Goal: Task Accomplishment & Management: Manage account settings

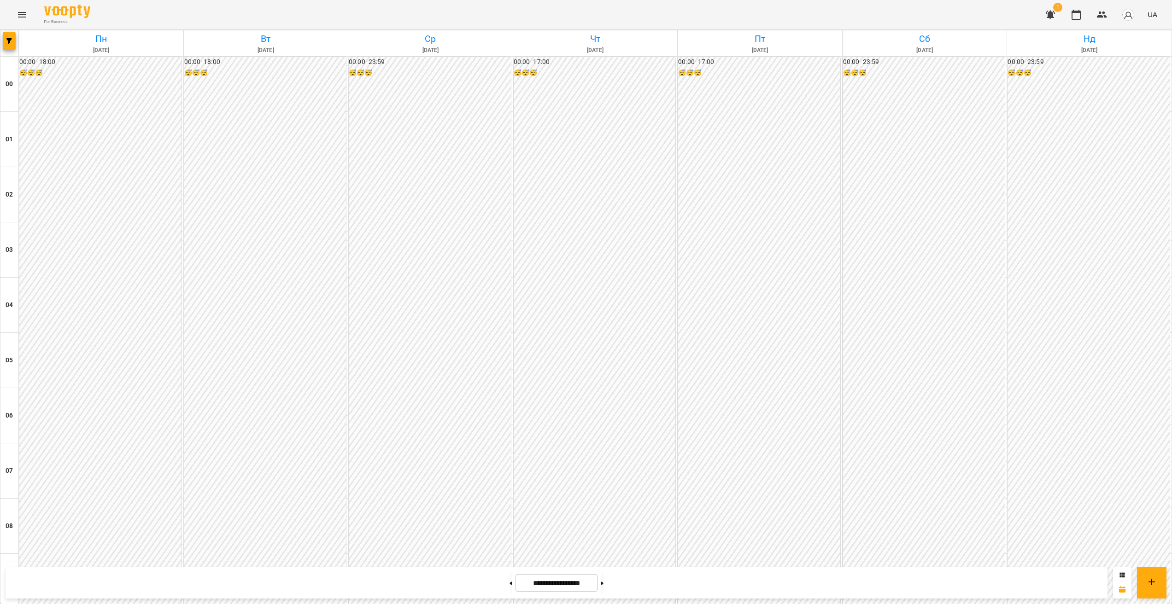
scroll to position [820, 0]
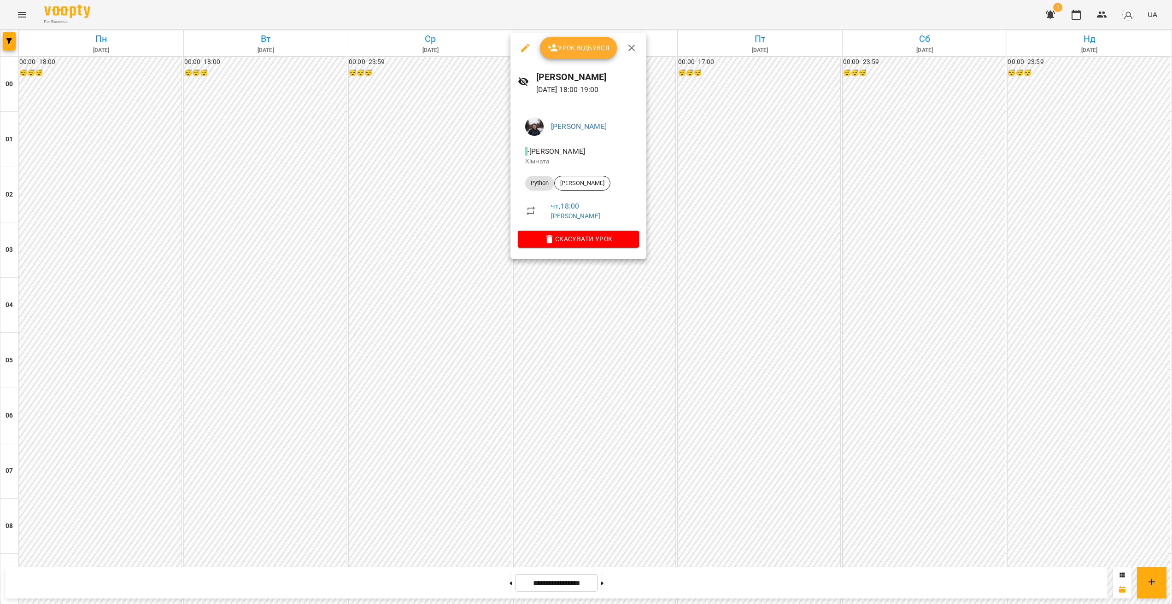
click at [608, 293] on div at bounding box center [586, 302] width 1172 height 604
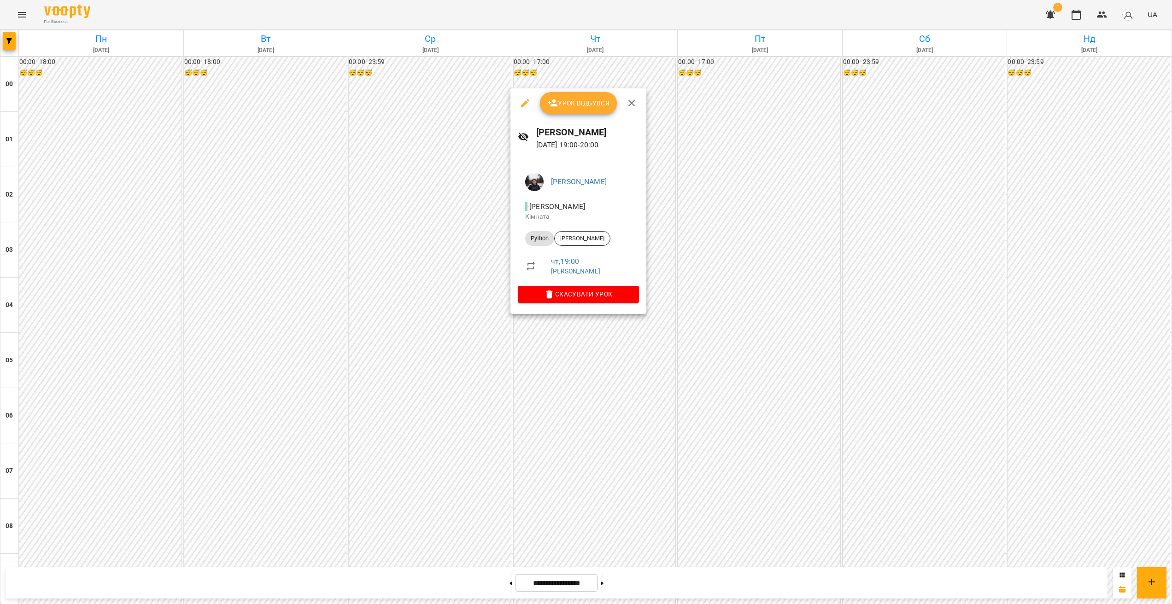
click at [635, 380] on div at bounding box center [586, 302] width 1172 height 604
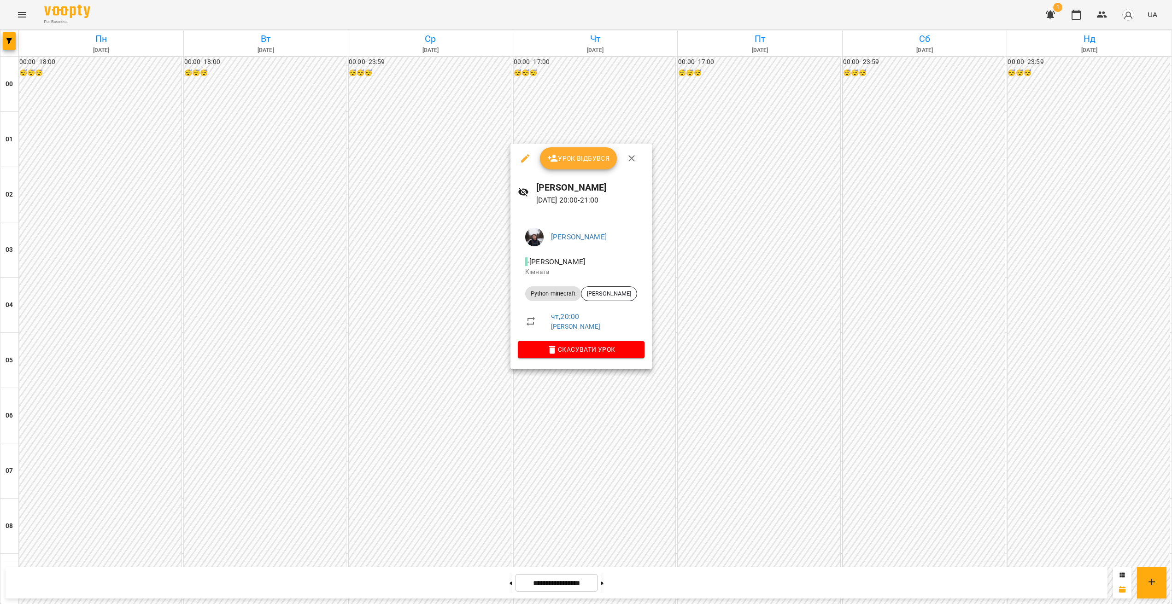
click at [599, 444] on div at bounding box center [586, 302] width 1172 height 604
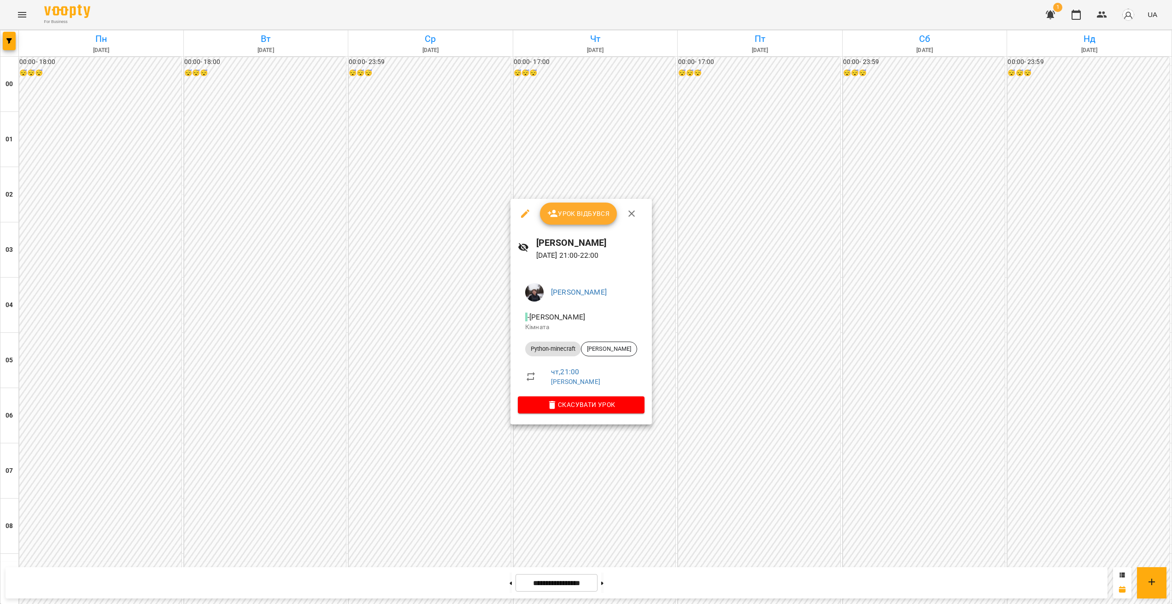
click at [463, 201] on div at bounding box center [586, 302] width 1172 height 604
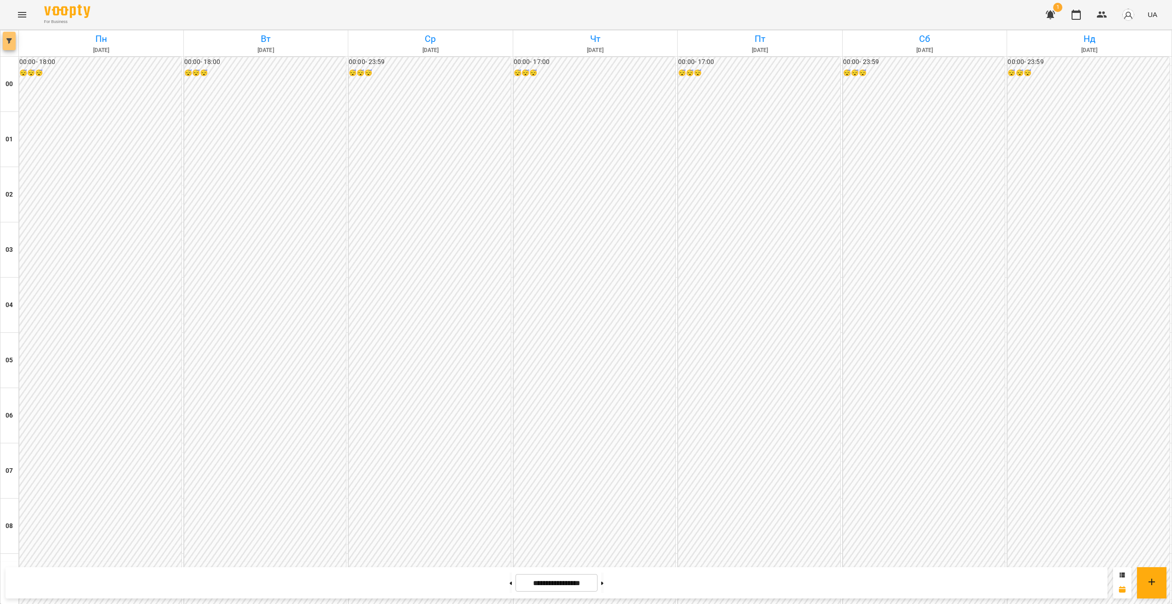
click at [14, 44] on button "button" at bounding box center [9, 41] width 13 height 18
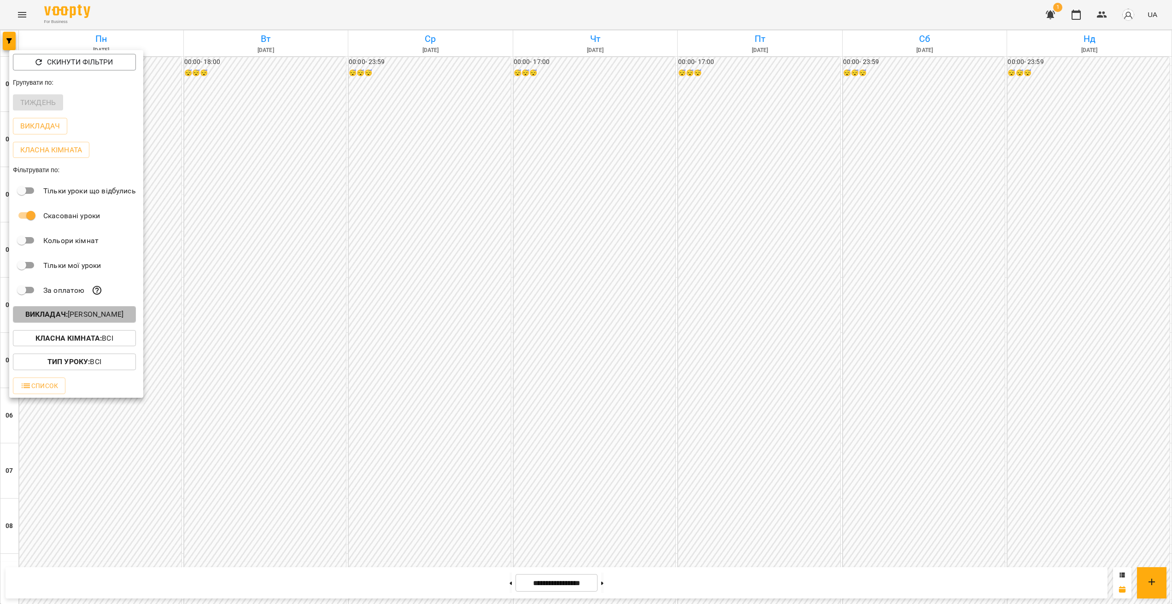
click at [83, 320] on p "Викладач : [PERSON_NAME]" at bounding box center [74, 314] width 98 height 11
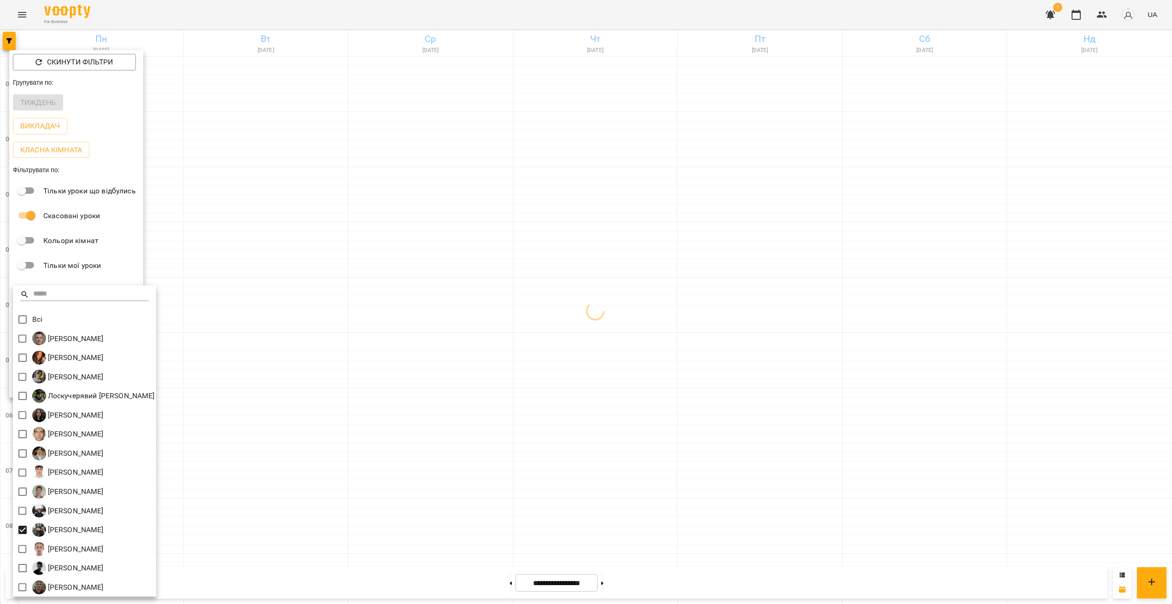
click at [561, 462] on div at bounding box center [586, 302] width 1172 height 604
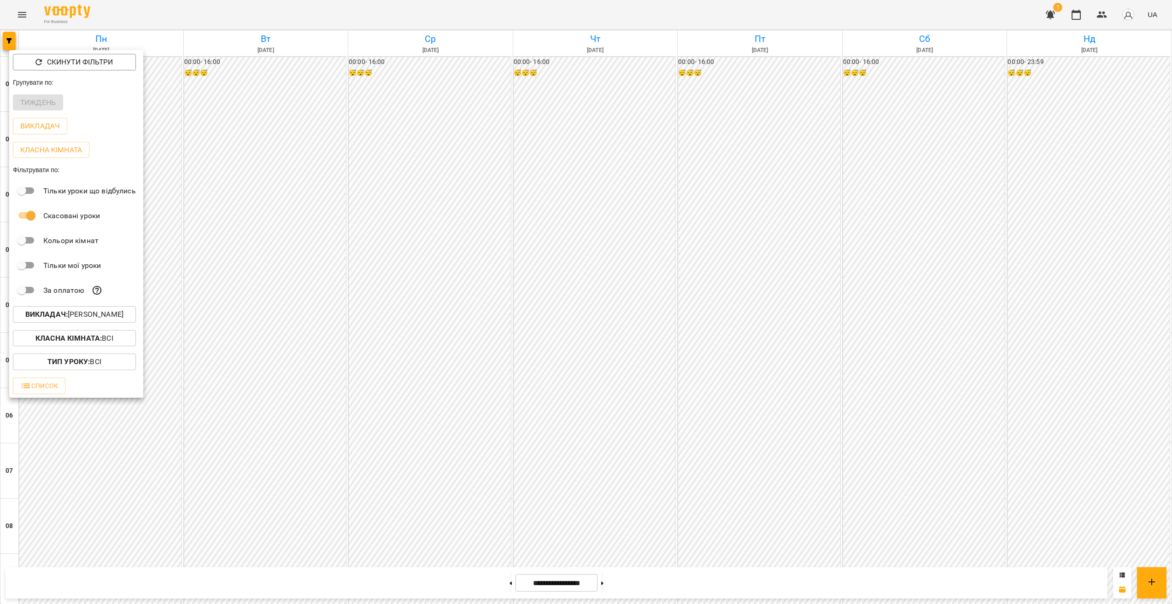
click at [587, 357] on div at bounding box center [586, 302] width 1172 height 604
